Goal: Navigation & Orientation: Find specific page/section

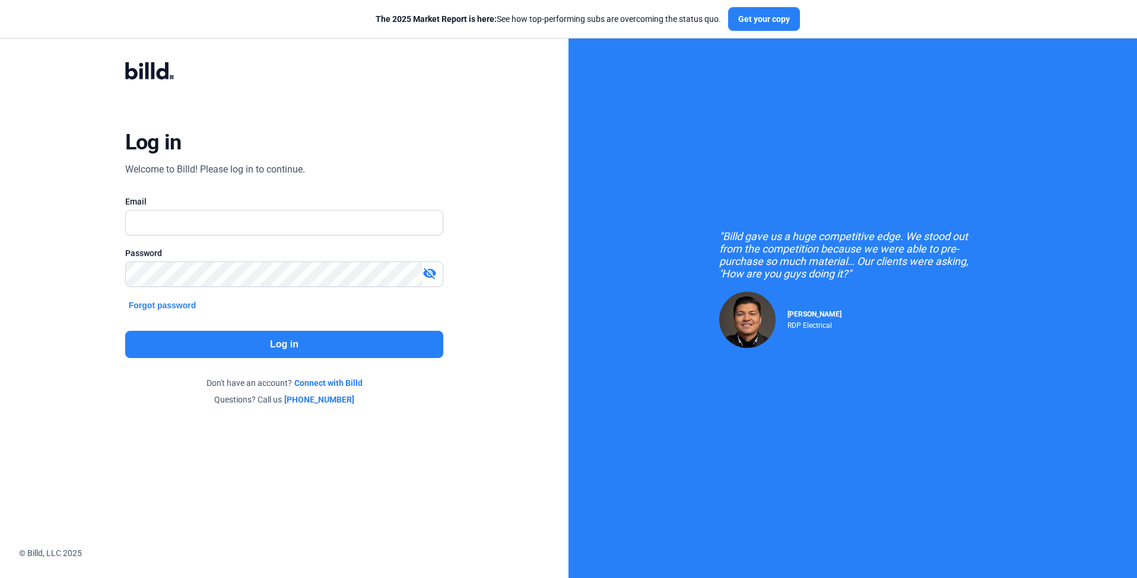
click at [265, 222] on input "text" at bounding box center [284, 223] width 317 height 24
type input "[PERSON_NAME][EMAIL_ADDRESS][DOMAIN_NAME]"
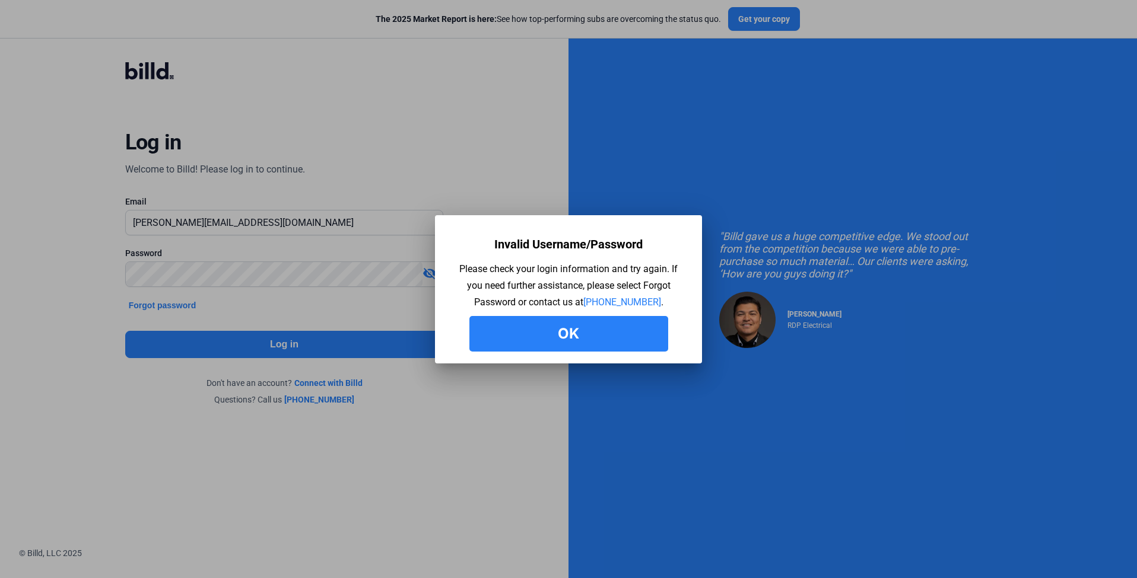
click at [589, 349] on button "Ok" at bounding box center [568, 334] width 199 height 36
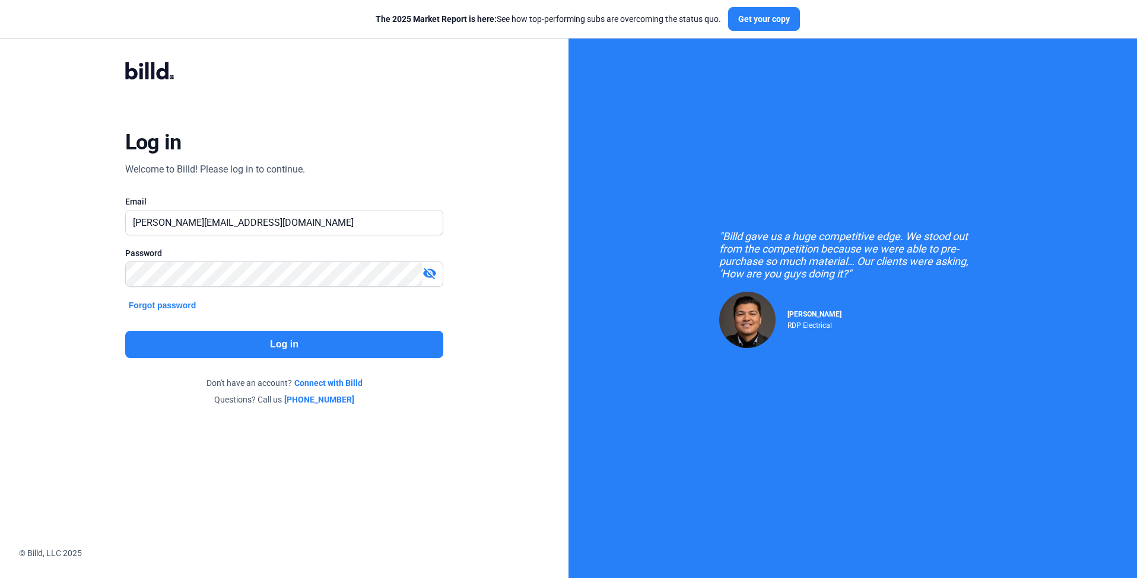
drag, startPoint x: 0, startPoint y: 0, endPoint x: 428, endPoint y: 273, distance: 507.7
click at [428, 273] on mat-icon "visibility_off" at bounding box center [429, 273] width 14 height 14
